Goal: Book appointment/travel/reservation

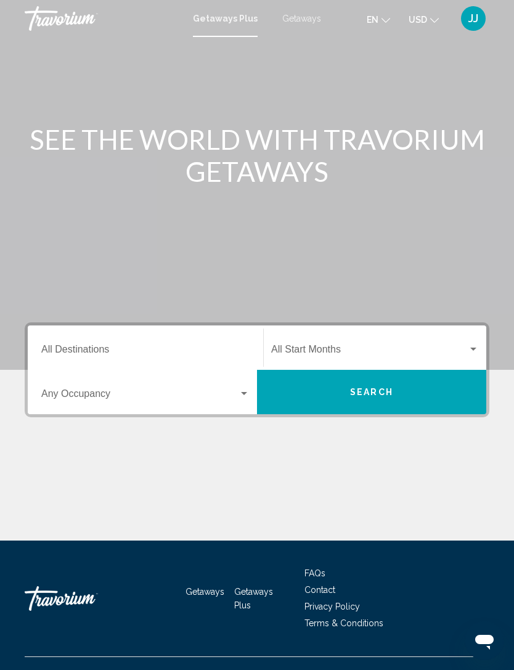
click at [478, 346] on div "Search widget" at bounding box center [473, 350] width 11 height 10
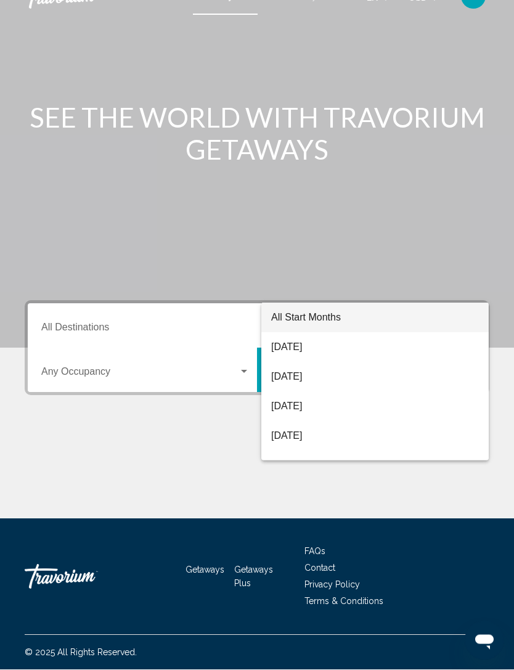
scroll to position [39, 0]
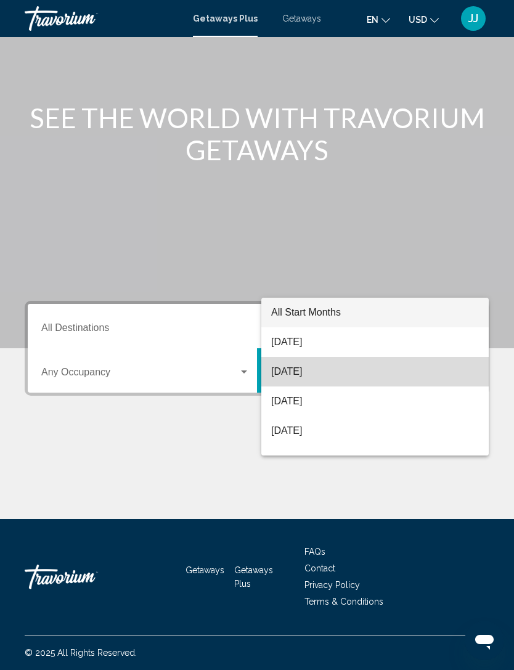
click at [346, 370] on span "[DATE]" at bounding box center [375, 372] width 208 height 30
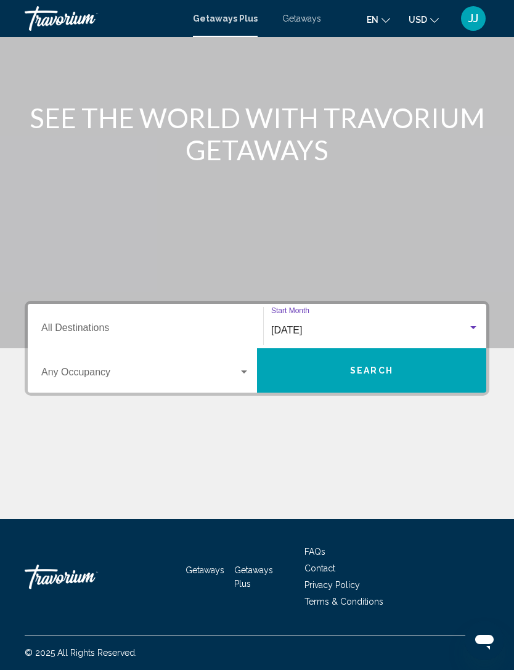
scroll to position [39, 0]
click at [249, 367] on div "Search widget" at bounding box center [244, 372] width 11 height 10
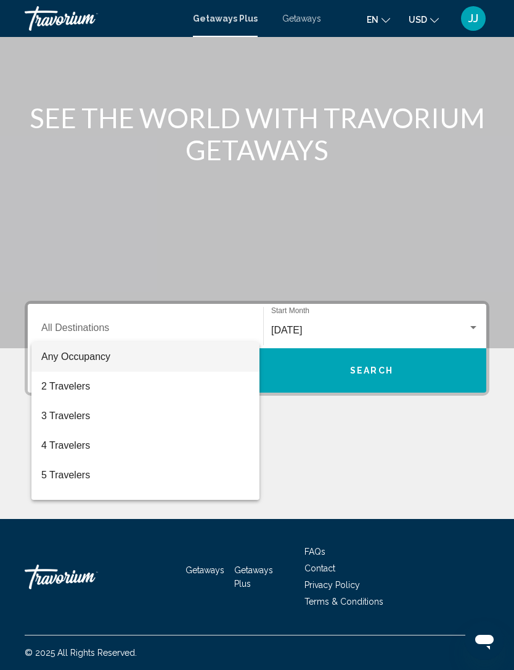
scroll to position [39, 0]
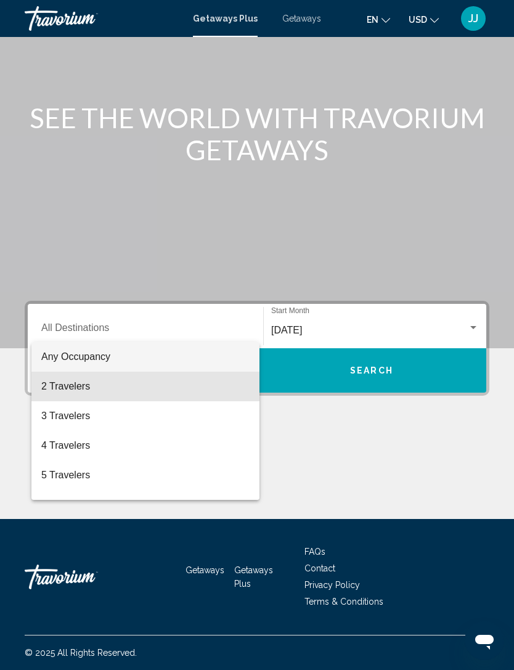
click at [91, 387] on span "2 Travelers" at bounding box center [145, 387] width 208 height 30
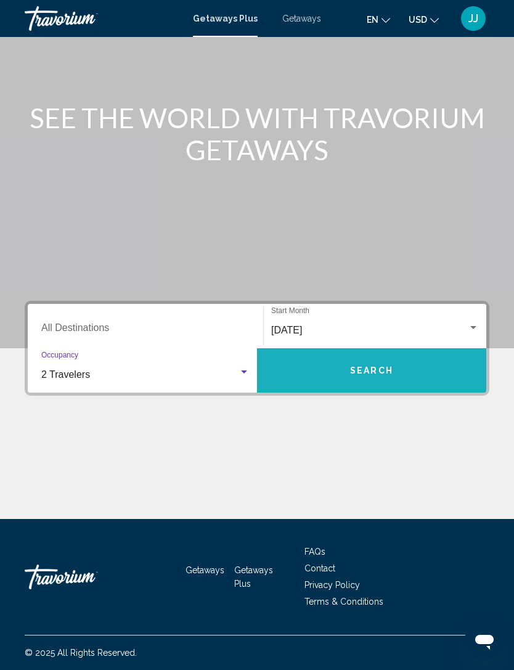
click at [435, 353] on button "Search" at bounding box center [371, 370] width 229 height 44
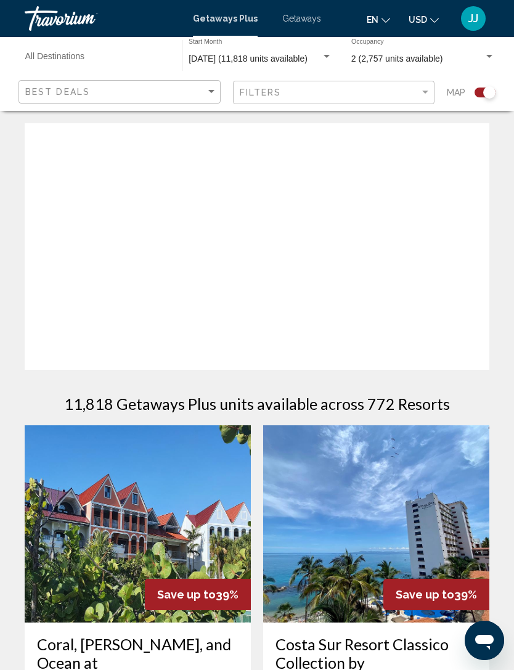
scroll to position [39, 0]
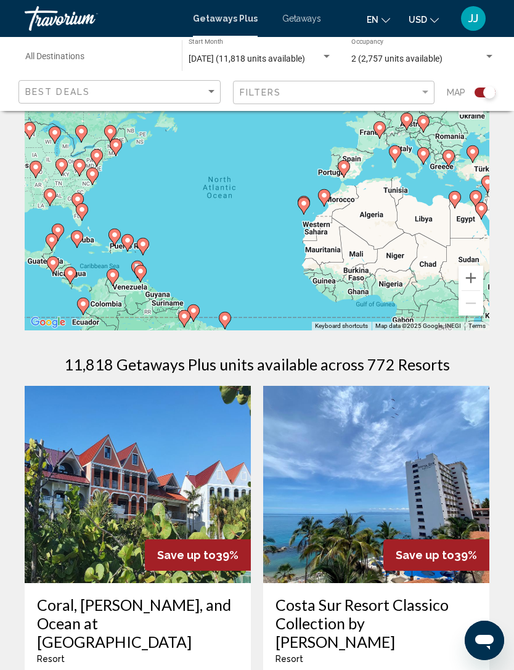
click at [216, 86] on div "Best Deals" at bounding box center [121, 92] width 192 height 23
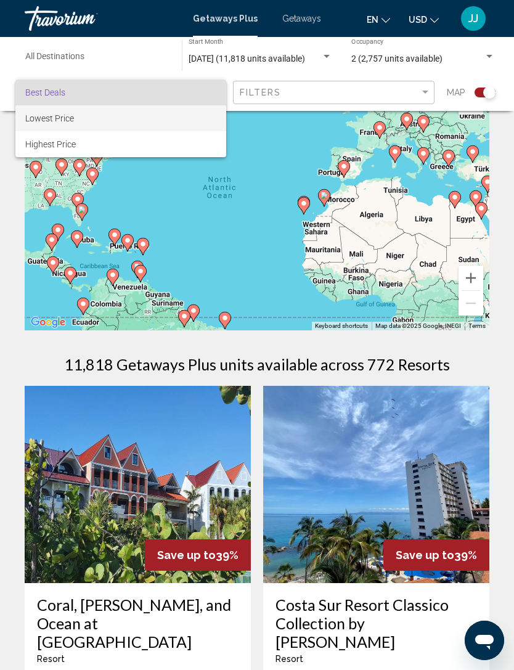
click at [83, 112] on span "Lowest Price" at bounding box center [120, 118] width 191 height 26
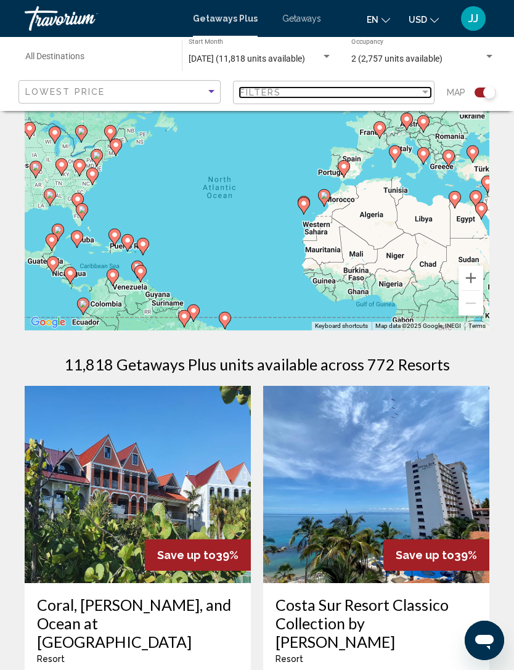
click at [430, 92] on div "Filter" at bounding box center [425, 93] width 11 height 10
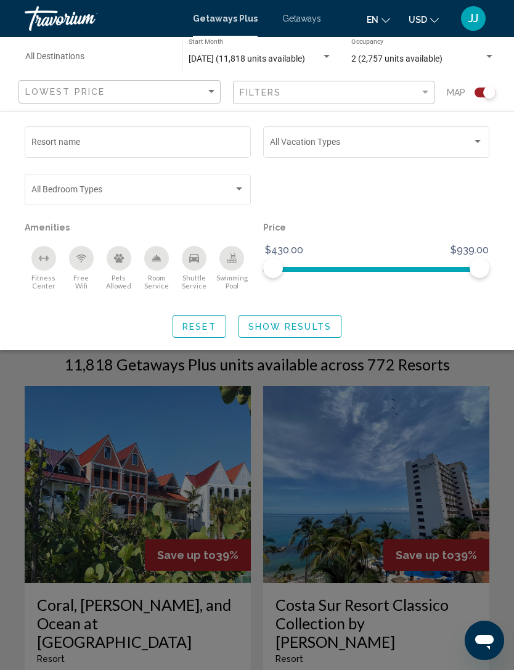
click at [160, 144] on input "Resort name" at bounding box center [137, 144] width 213 height 10
type input "**********"
click at [475, 145] on div "Search widget" at bounding box center [477, 142] width 11 height 10
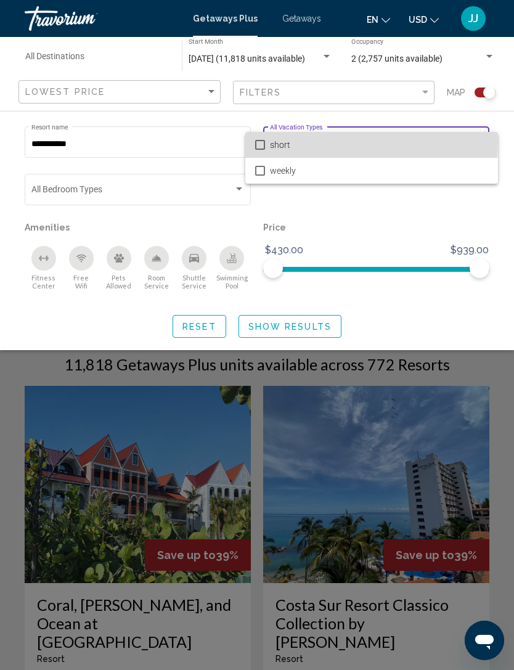
click at [293, 142] on span "short" at bounding box center [379, 145] width 218 height 26
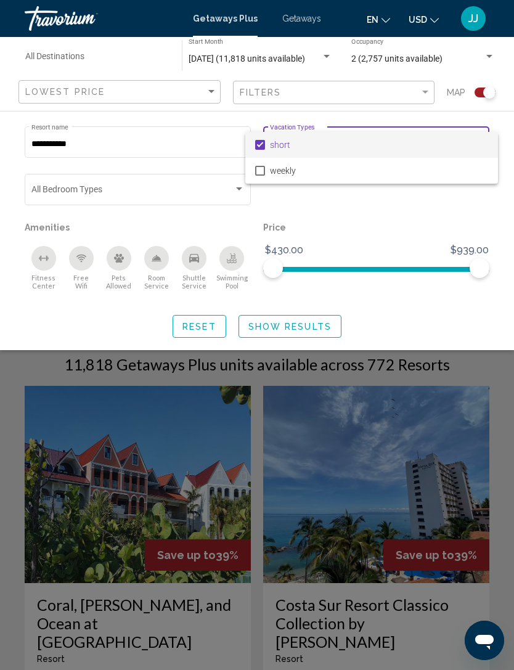
click at [247, 190] on div at bounding box center [257, 335] width 514 height 670
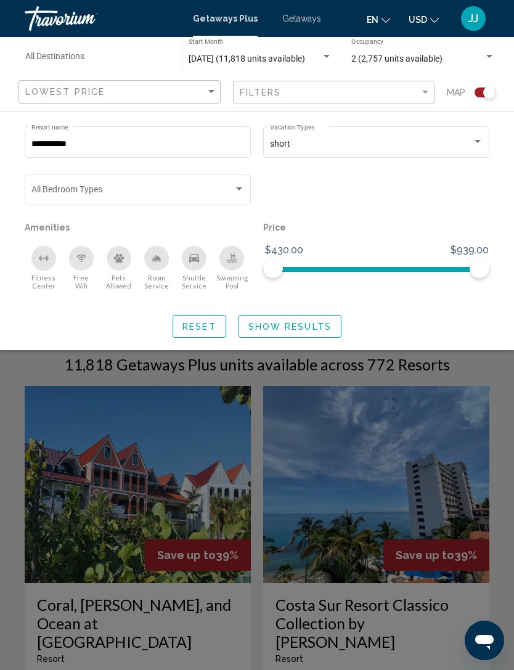
click at [247, 186] on div "Bedroom Types All Bedroom Types" at bounding box center [138, 188] width 226 height 34
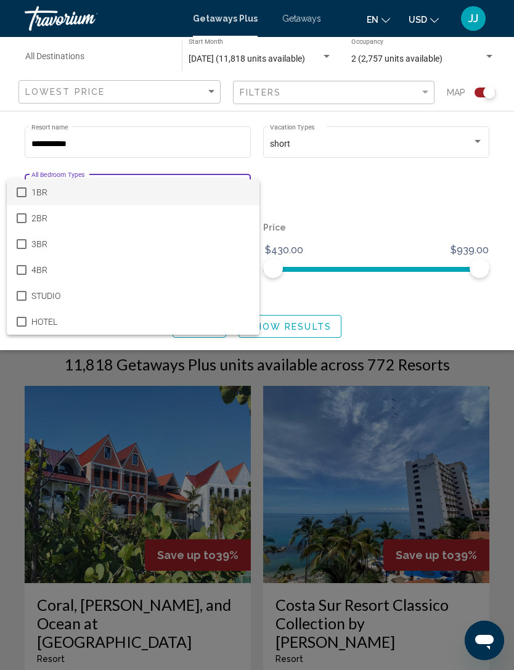
click at [44, 193] on span "1BR" at bounding box center [140, 192] width 218 height 26
click at [361, 204] on div at bounding box center [257, 335] width 514 height 670
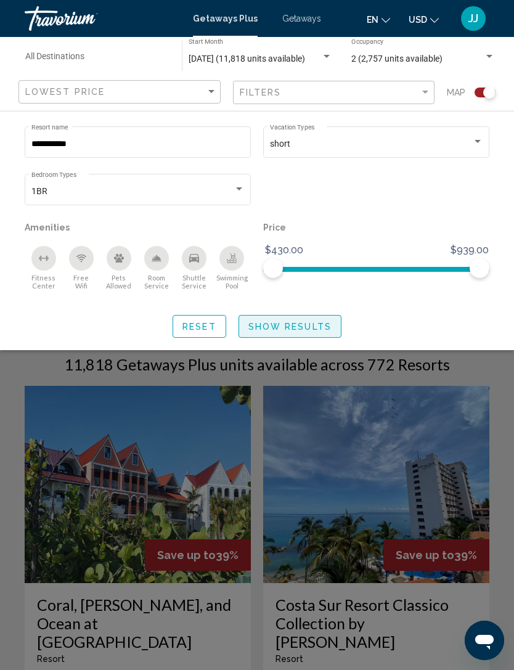
click at [326, 322] on span "Show Results" at bounding box center [289, 327] width 83 height 10
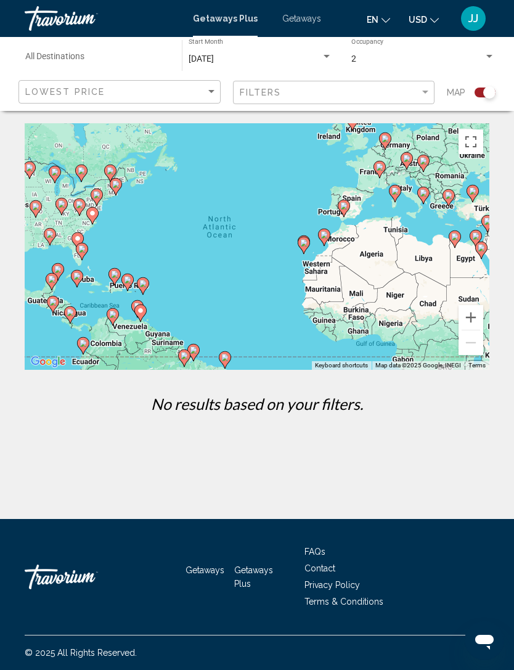
click at [217, 129] on div "To activate drag with keyboard, press Alt + Enter. Once in keyboard drag state,…" at bounding box center [257, 246] width 465 height 247
click at [216, 129] on div "To activate drag with keyboard, press Alt + Enter. Once in keyboard drag state,…" at bounding box center [257, 246] width 465 height 247
click at [214, 131] on div "To activate drag with keyboard, press Alt + Enter. Once in keyboard drag state,…" at bounding box center [257, 246] width 465 height 247
click at [224, 131] on div "To activate drag with keyboard, press Alt + Enter. Once in keyboard drag state,…" at bounding box center [257, 246] width 465 height 247
click at [211, 133] on div "To activate drag with keyboard, press Alt + Enter. Once in keyboard drag state,…" at bounding box center [257, 246] width 465 height 247
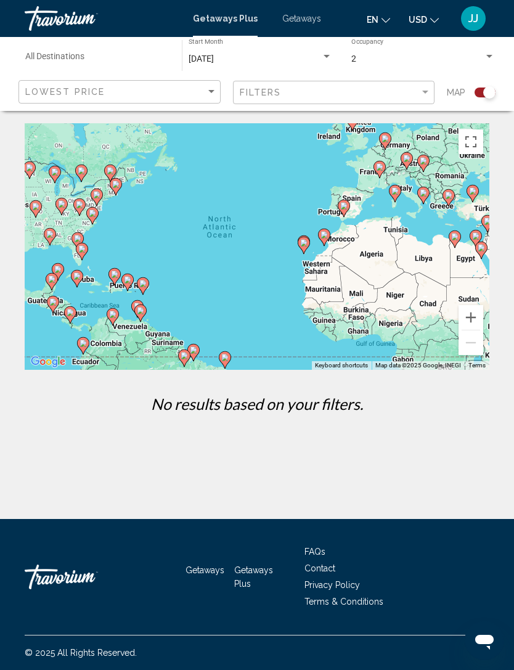
click at [215, 136] on div "To activate drag with keyboard, press Alt + Enter. Once in keyboard drag state,…" at bounding box center [257, 246] width 465 height 247
click at [429, 136] on div "To activate drag with keyboard, press Alt + Enter. Once in keyboard drag state,…" at bounding box center [257, 246] width 465 height 247
click at [427, 133] on div "To activate drag with keyboard, press Alt + Enter. Once in keyboard drag state,…" at bounding box center [257, 246] width 465 height 247
click at [215, 140] on div "To activate drag with keyboard, press Alt + Enter. Once in keyboard drag state,…" at bounding box center [257, 246] width 465 height 247
click at [202, 139] on div "To activate drag with keyboard, press Alt + Enter. Once in keyboard drag state,…" at bounding box center [257, 246] width 465 height 247
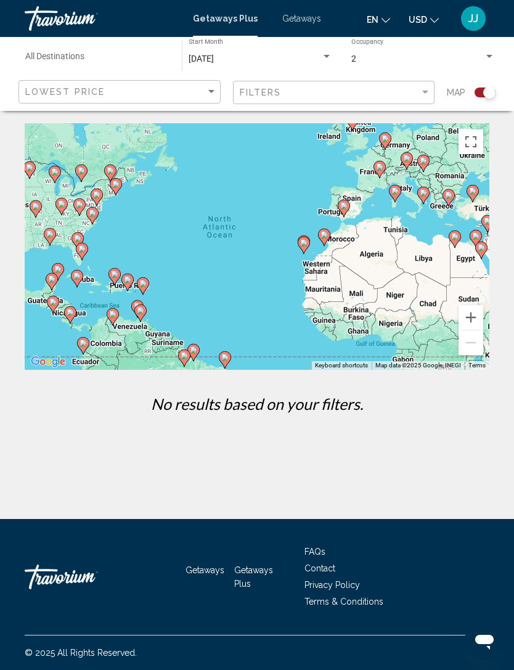
click at [133, 136] on div "To activate drag with keyboard, press Alt + Enter. Once in keyboard drag state,…" at bounding box center [257, 246] width 465 height 247
click at [490, 60] on div "Search widget" at bounding box center [489, 57] width 11 height 10
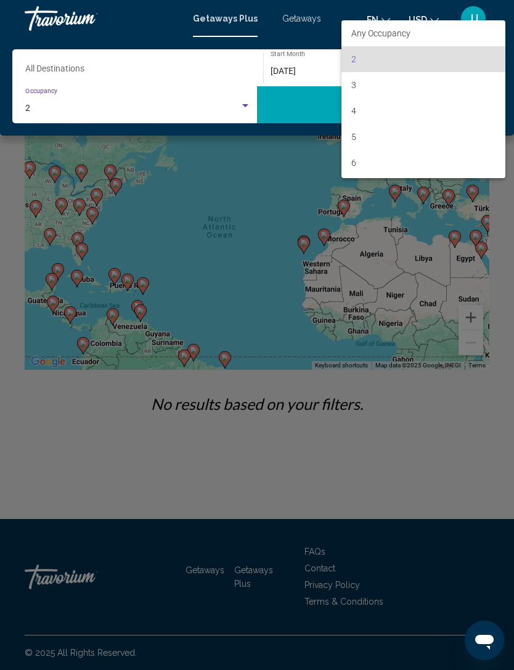
click at [210, 92] on div at bounding box center [257, 335] width 514 height 670
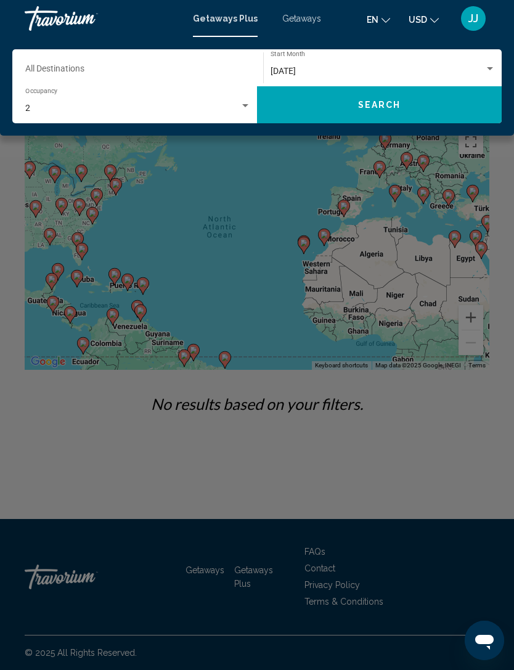
click at [250, 101] on div "Search widget" at bounding box center [245, 106] width 11 height 10
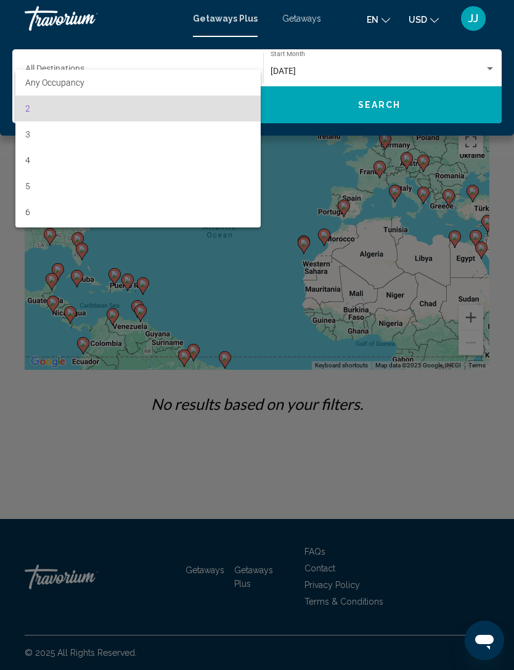
click at [396, 66] on div at bounding box center [257, 335] width 514 height 670
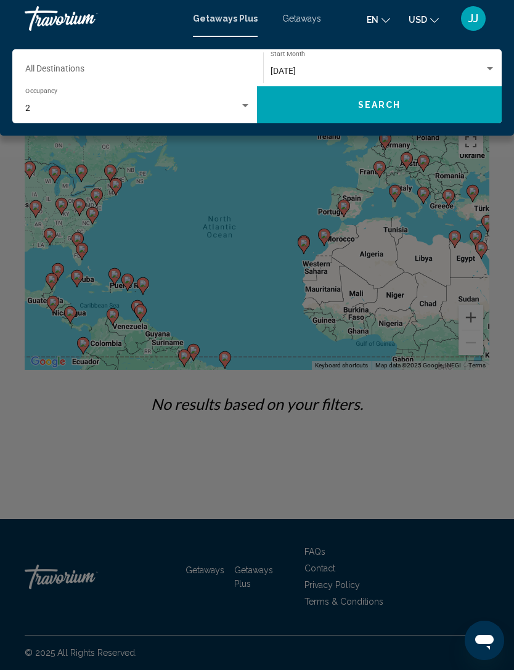
click at [84, 67] on input "Destination All Destinations" at bounding box center [131, 72] width 213 height 10
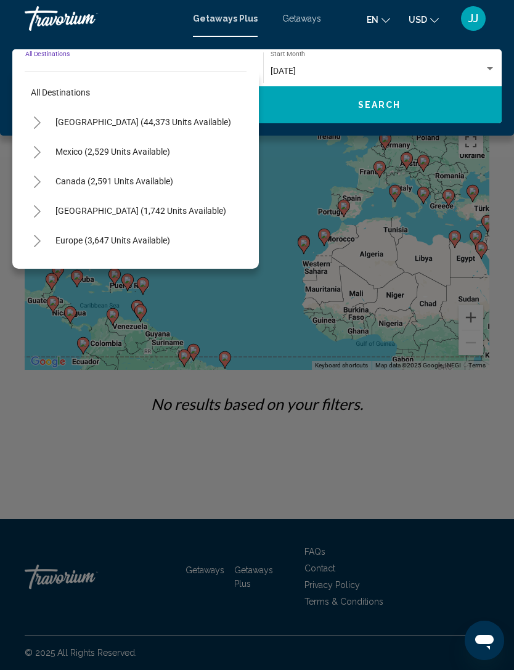
click at [187, 118] on span "[GEOGRAPHIC_DATA] (44,373 units available)" at bounding box center [143, 122] width 176 height 10
type input "**********"
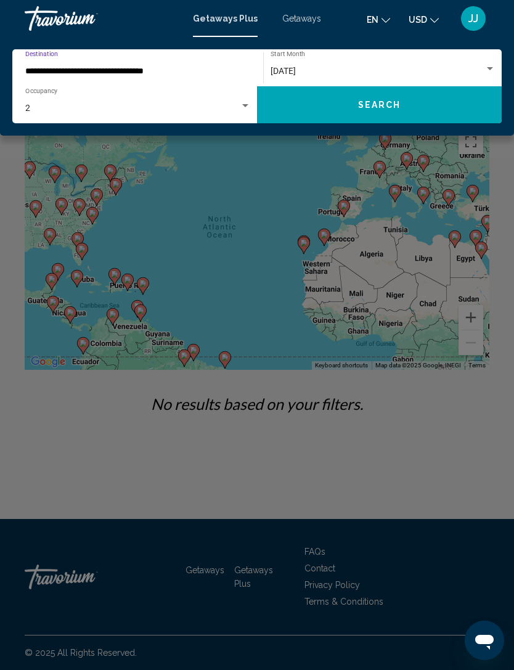
click at [407, 107] on button "Search" at bounding box center [379, 104] width 245 height 37
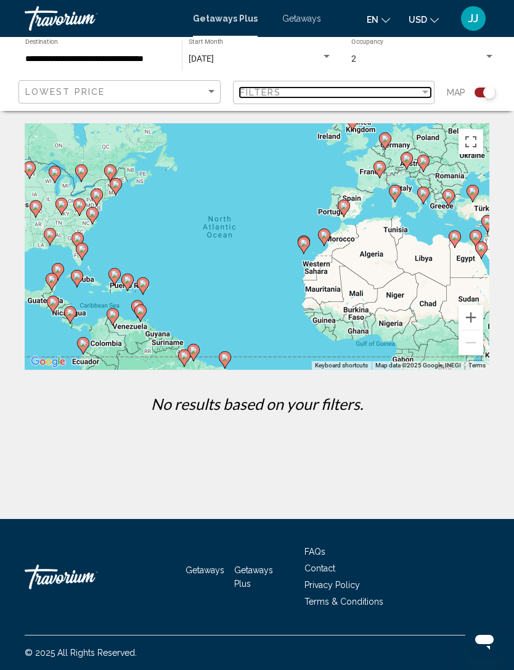
click at [429, 89] on div "Filter" at bounding box center [425, 93] width 11 height 10
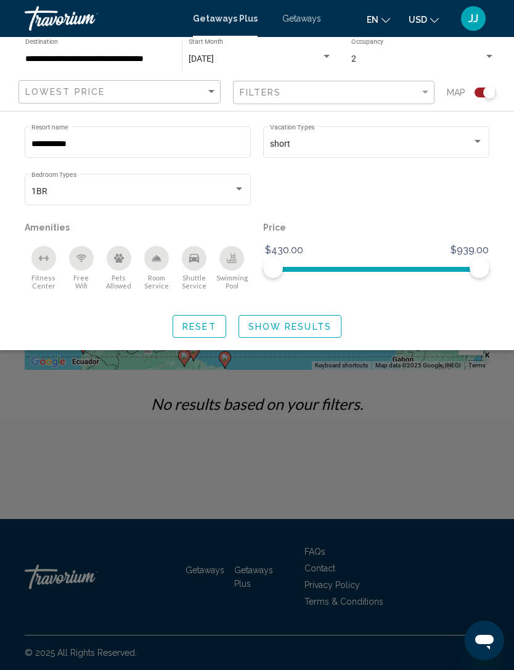
click at [108, 144] on input "**********" at bounding box center [137, 144] width 213 height 10
type input "*"
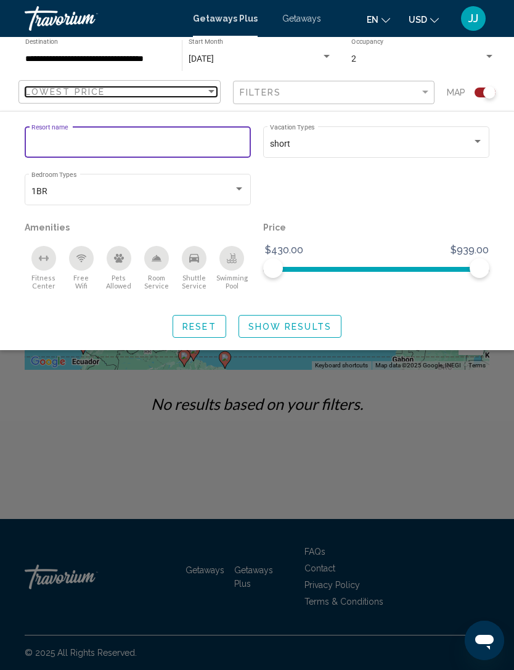
click at [211, 91] on div "Sort by" at bounding box center [211, 91] width 6 height 3
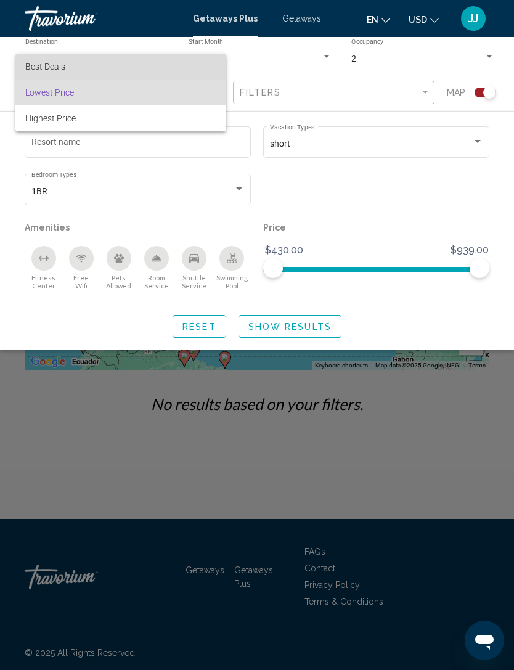
click at [96, 65] on span "Best Deals" at bounding box center [120, 67] width 191 height 26
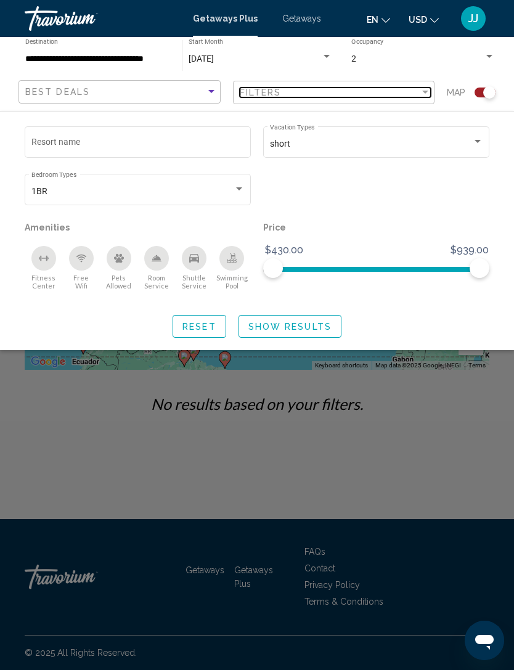
click at [430, 97] on div "Filter" at bounding box center [425, 93] width 11 height 10
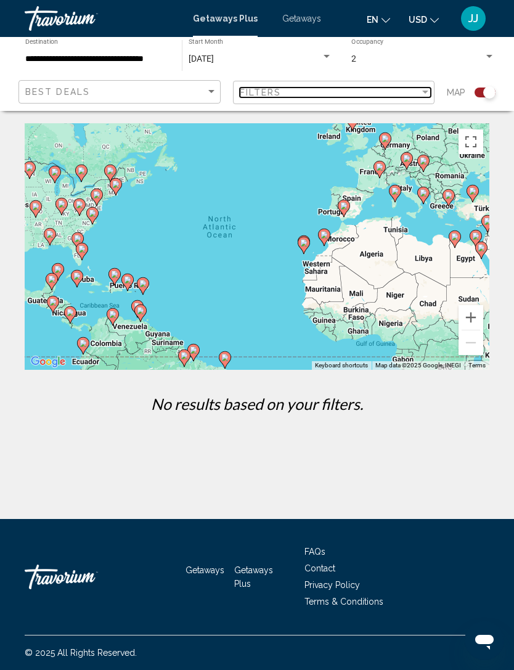
click at [427, 91] on div "Filter" at bounding box center [425, 92] width 6 height 3
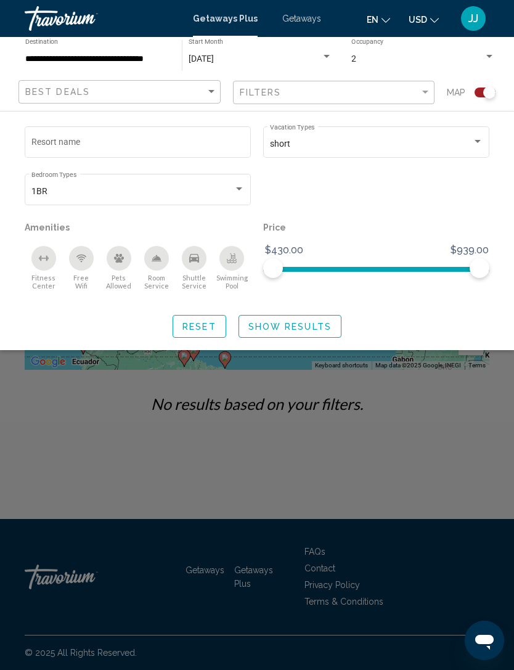
click at [481, 143] on div "Search widget" at bounding box center [477, 142] width 11 height 10
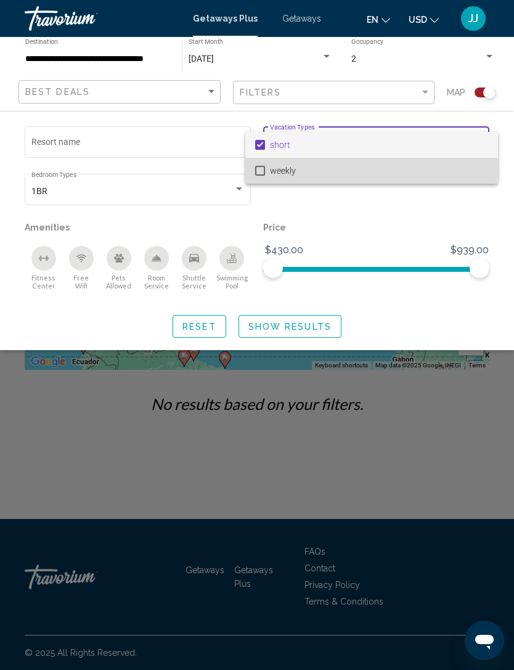
click at [308, 169] on span "weekly" at bounding box center [379, 171] width 218 height 26
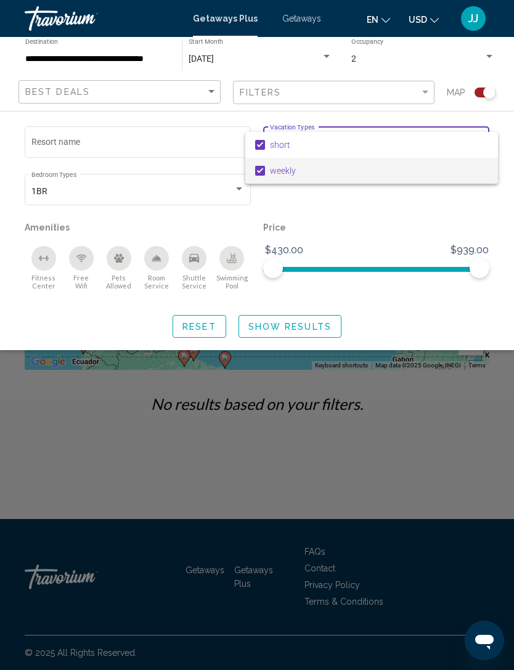
click at [332, 322] on div at bounding box center [257, 335] width 514 height 670
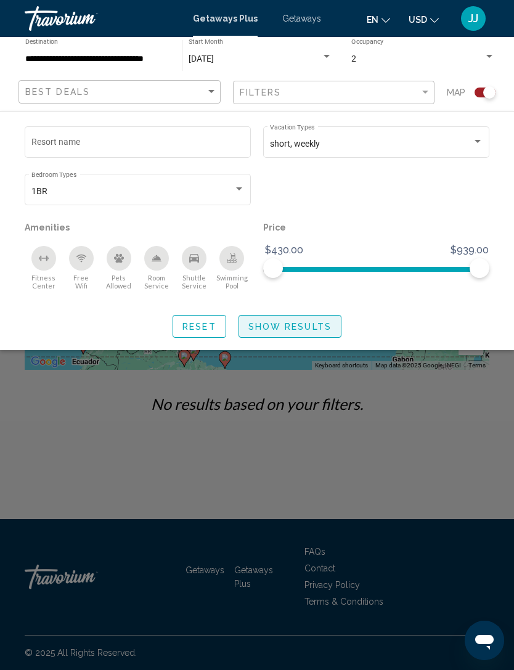
click at [318, 322] on span "Show Results" at bounding box center [289, 327] width 83 height 10
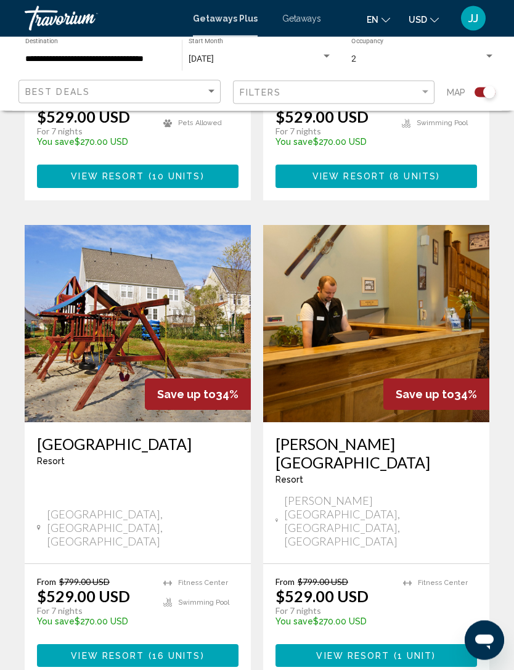
scroll to position [2442, 0]
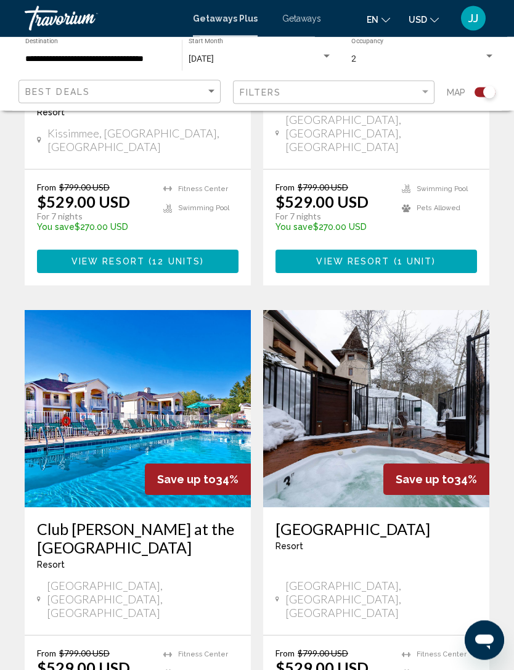
scroll to position [2502, 0]
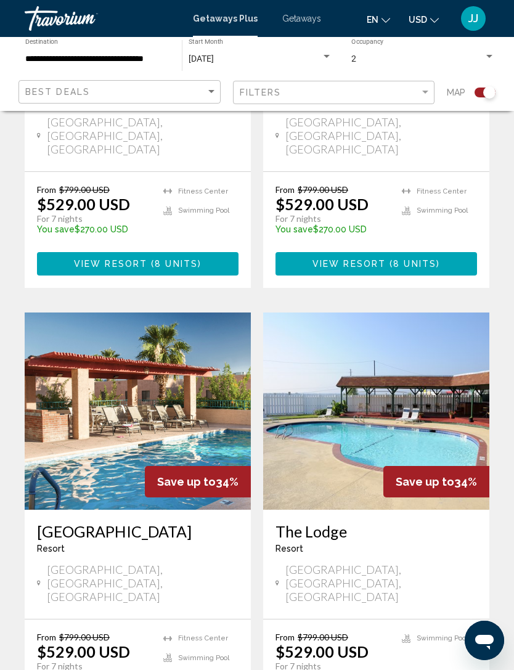
scroll to position [2456, 0]
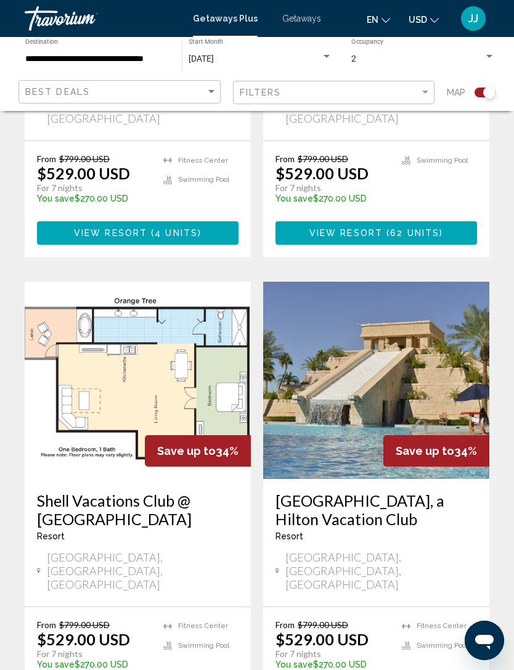
scroll to position [2457, 0]
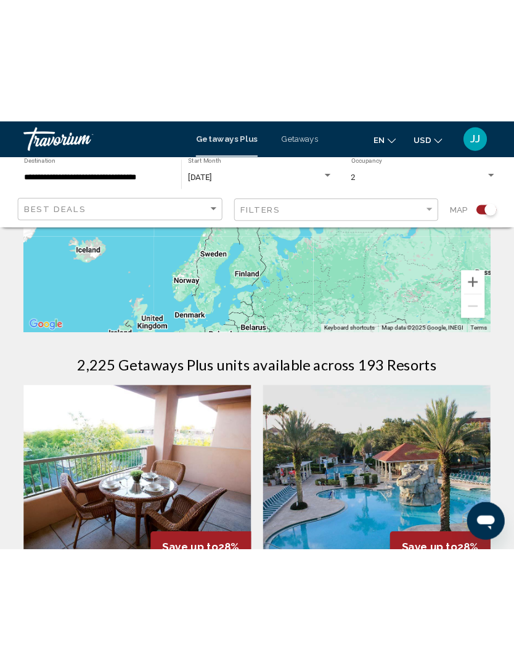
scroll to position [39, 0]
